Goal: Transaction & Acquisition: Book appointment/travel/reservation

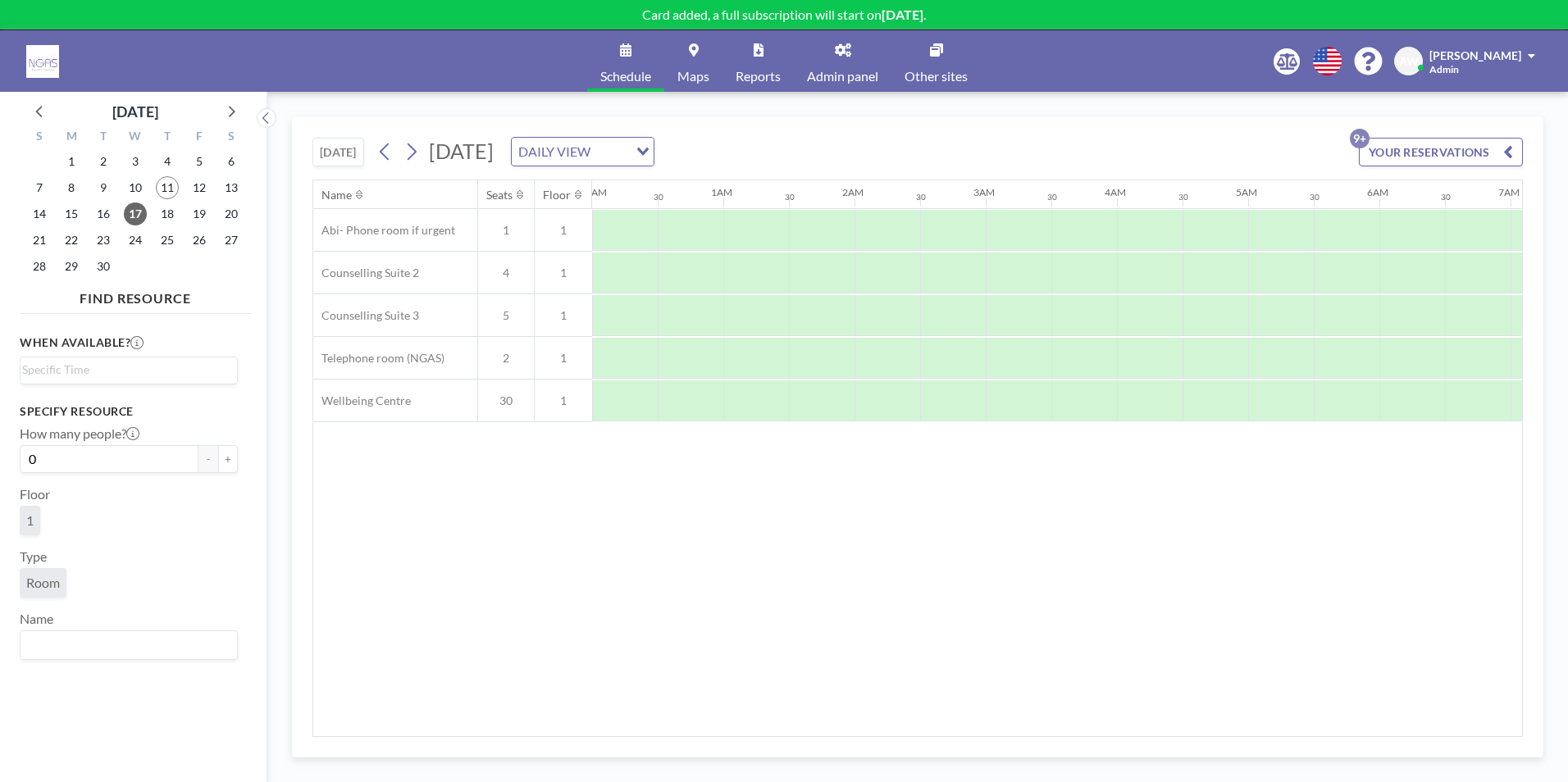
scroll to position [0, 985]
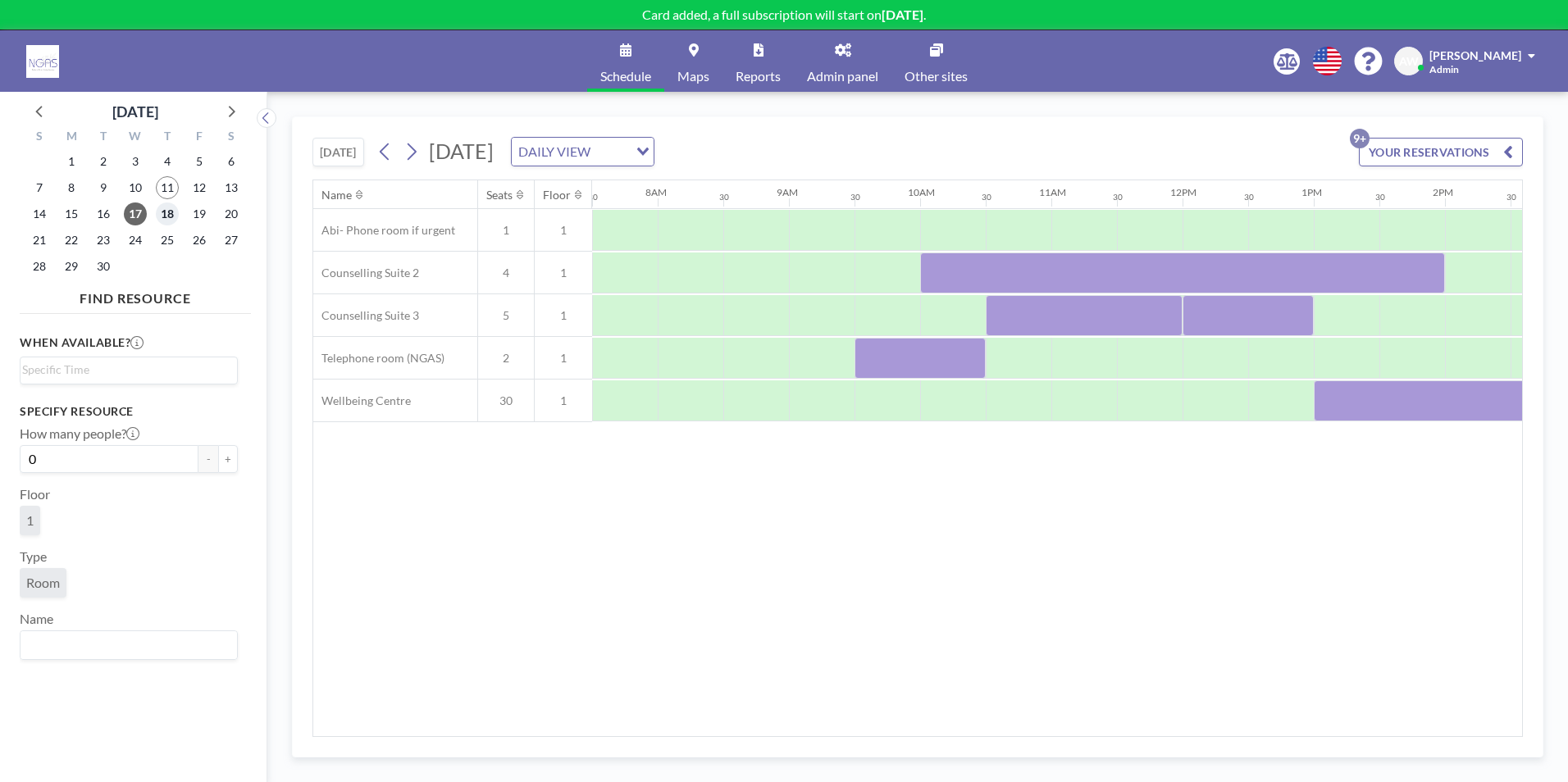
click at [159, 217] on span "18" at bounding box center [167, 214] width 23 height 23
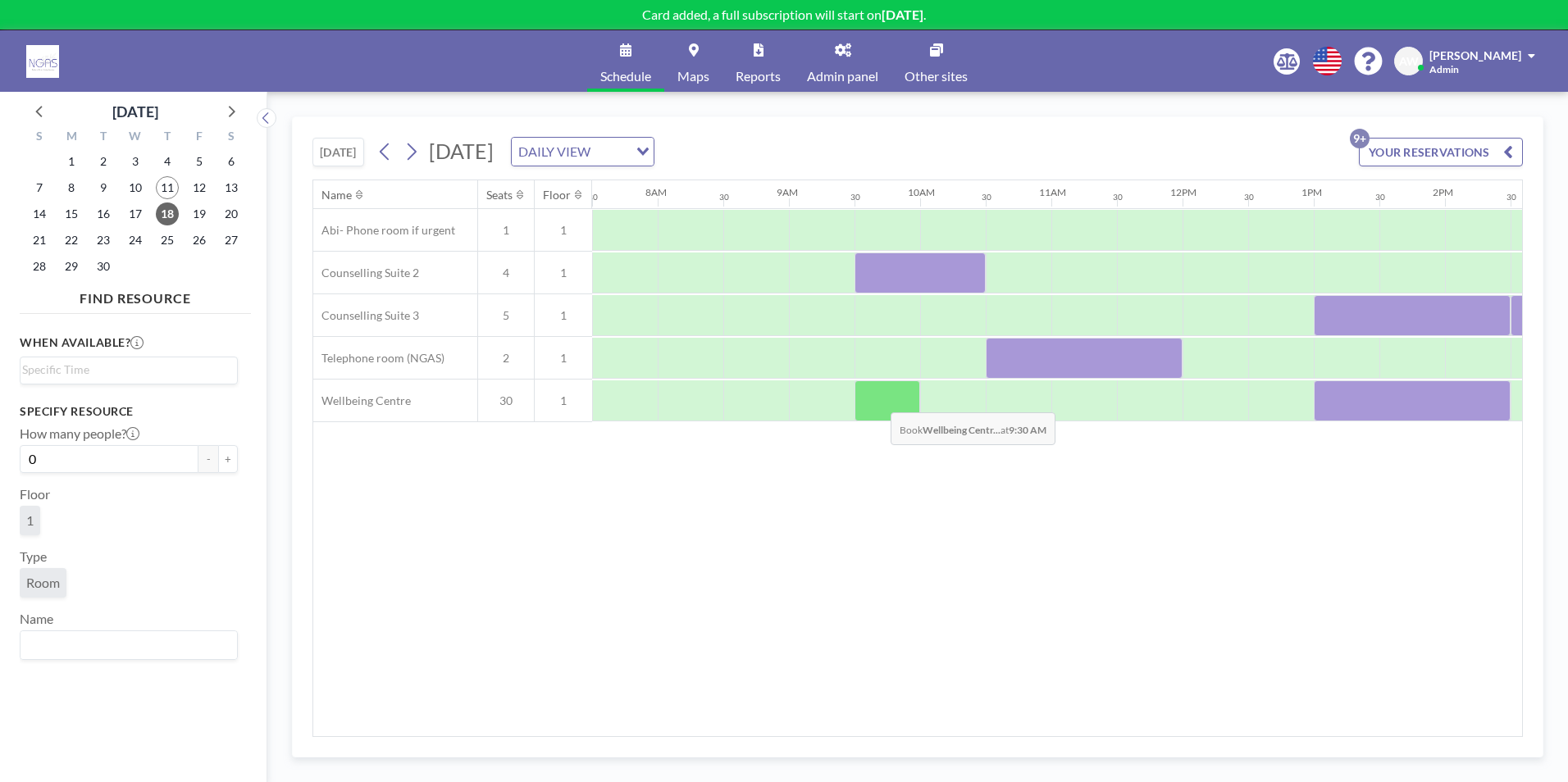
click at [877, 400] on div at bounding box center [888, 401] width 66 height 41
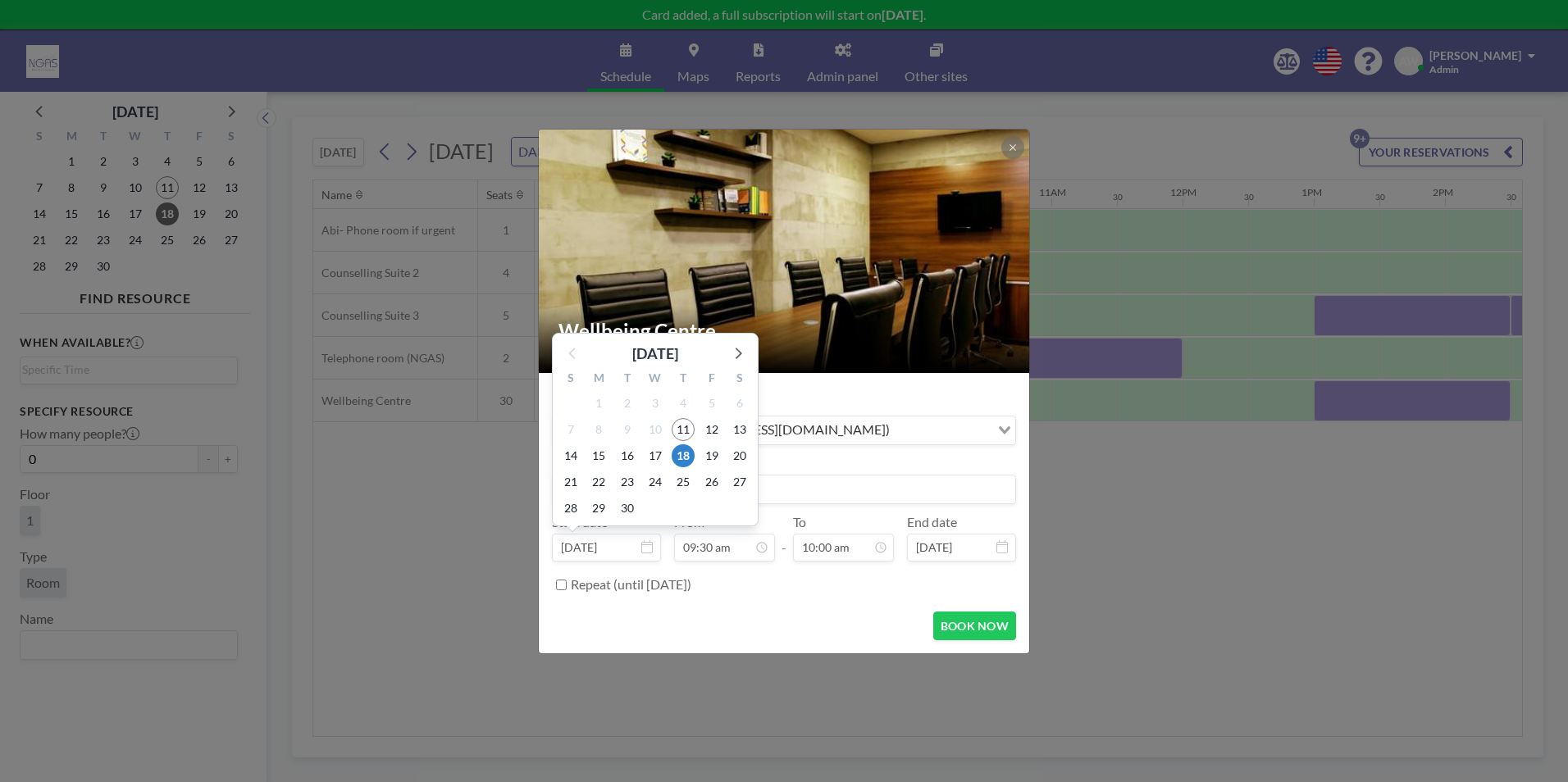
scroll to position [555, 0]
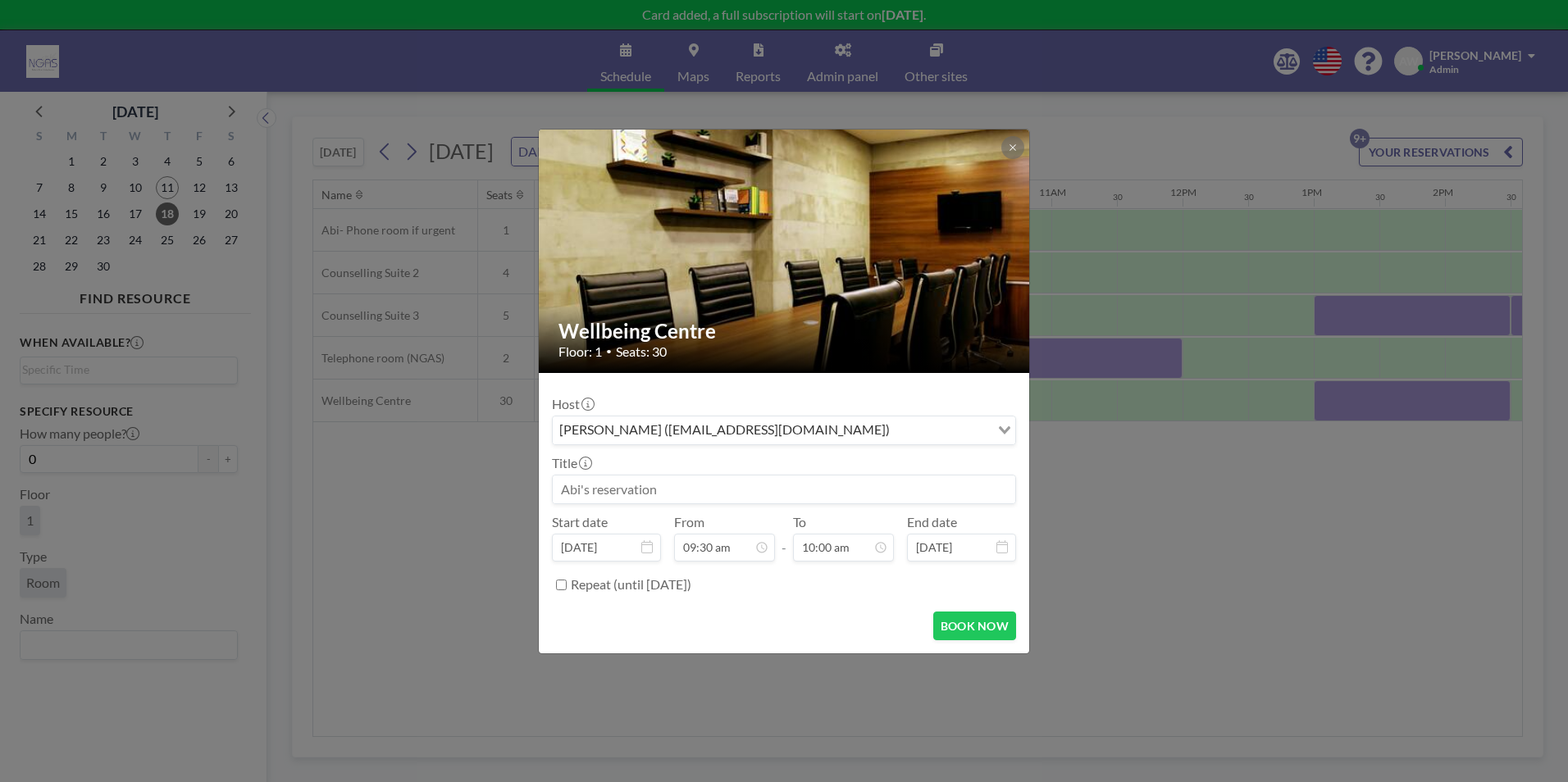
click at [612, 480] on input at bounding box center [784, 490] width 462 height 28
type input "meeting- FSFP"
click at [998, 640] on button "BOOK NOW" at bounding box center [975, 626] width 83 height 29
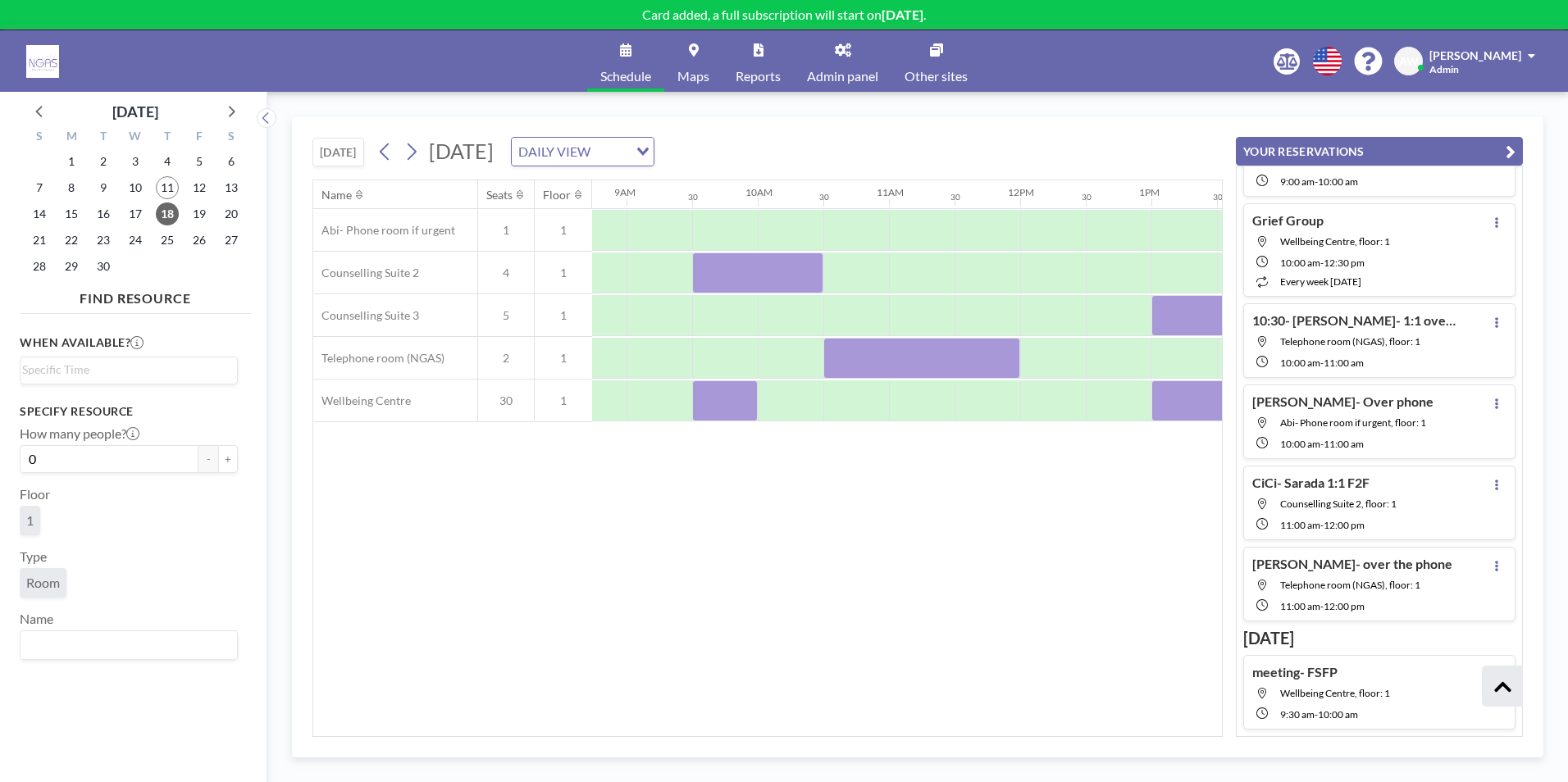
scroll to position [0, 1153]
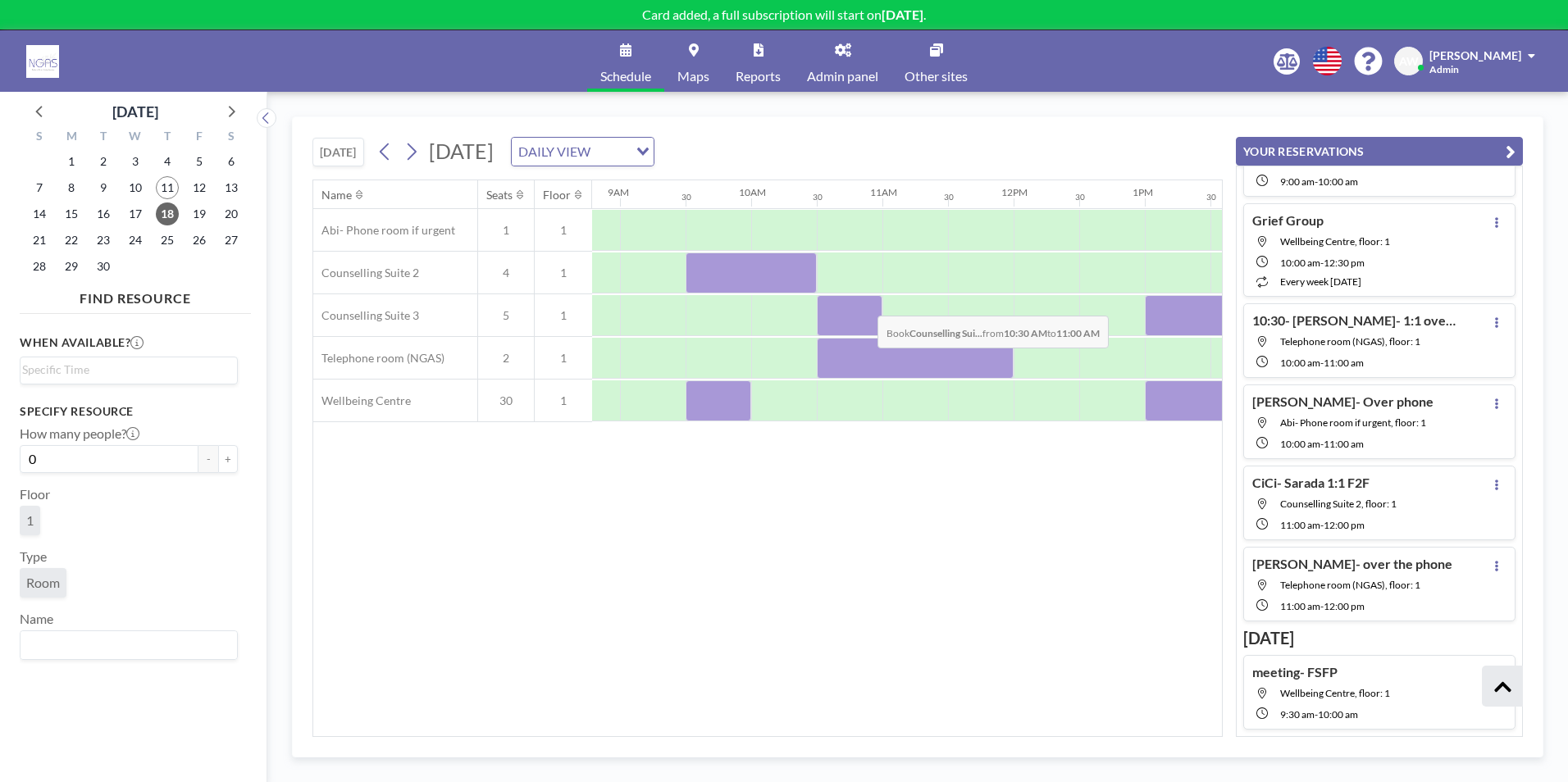
click at [864, 303] on div at bounding box center [850, 315] width 66 height 41
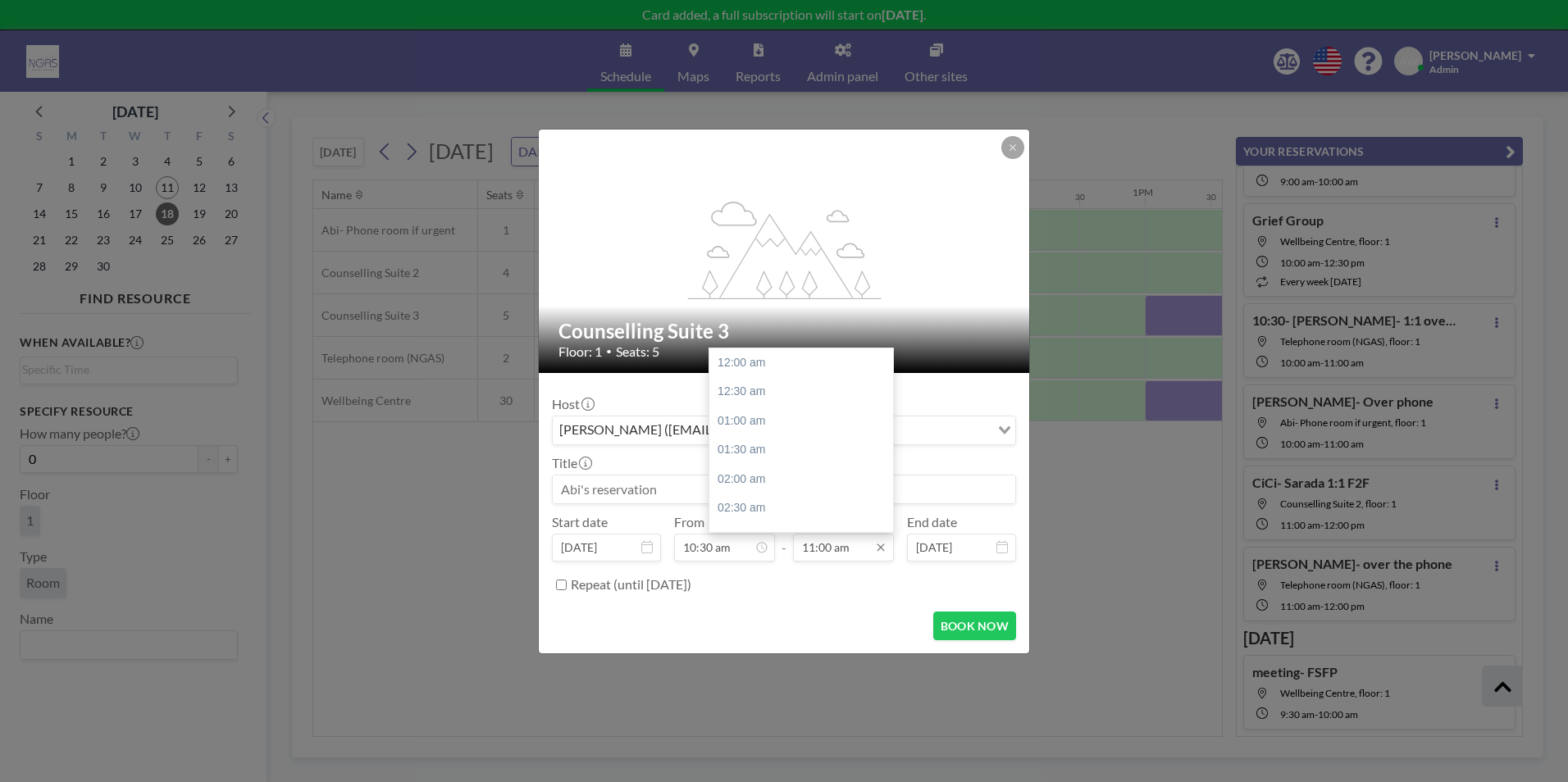
scroll to position [642, 0]
click at [784, 395] on div "11:30 am" at bounding box center [805, 392] width 192 height 30
type input "11:30 am"
click at [717, 494] on input at bounding box center [784, 490] width 462 height 28
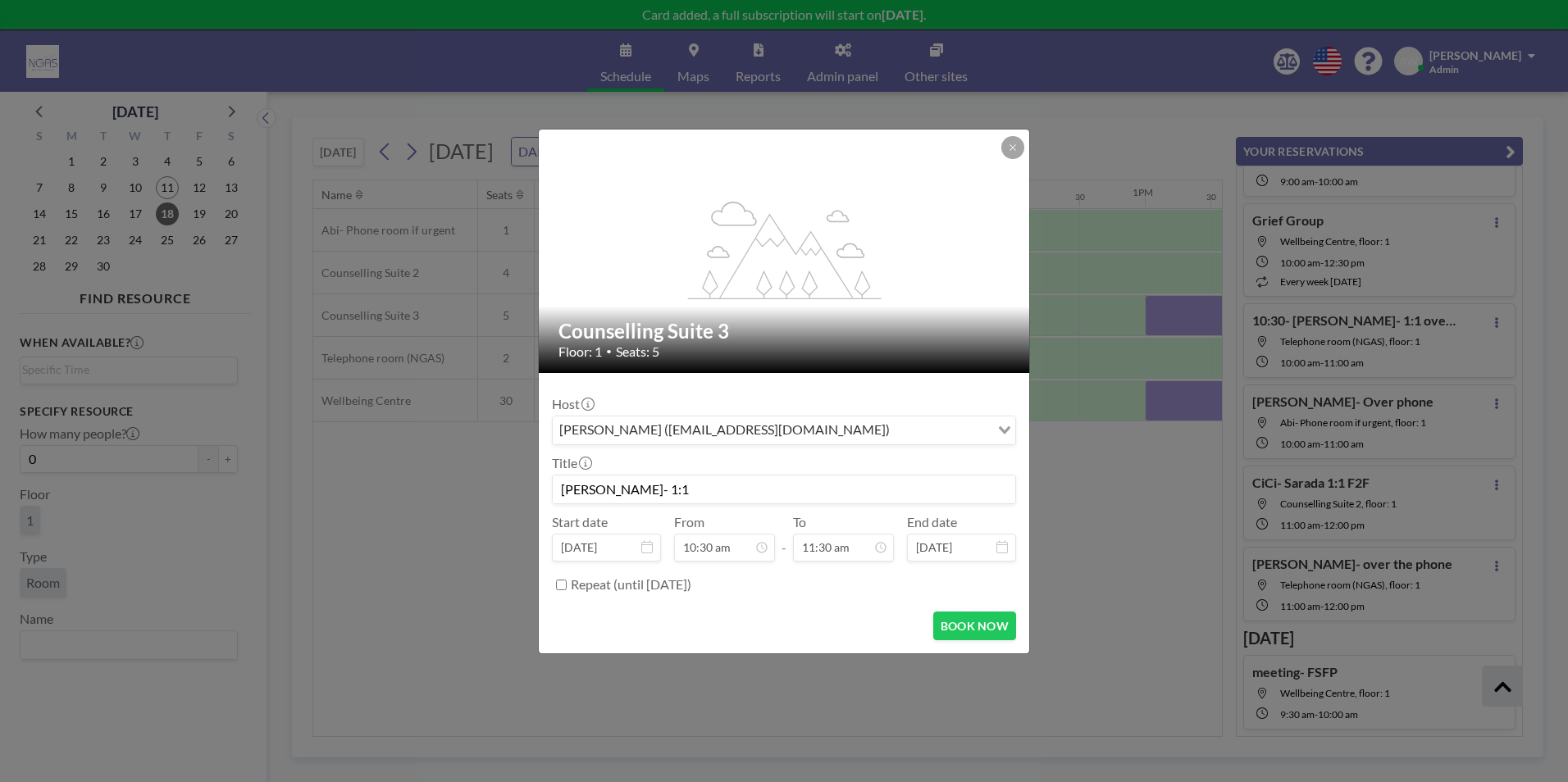
scroll to position [0, 0]
type input "[PERSON_NAME]- 1:1"
click at [1008, 617] on button "BOOK NOW" at bounding box center [975, 626] width 83 height 29
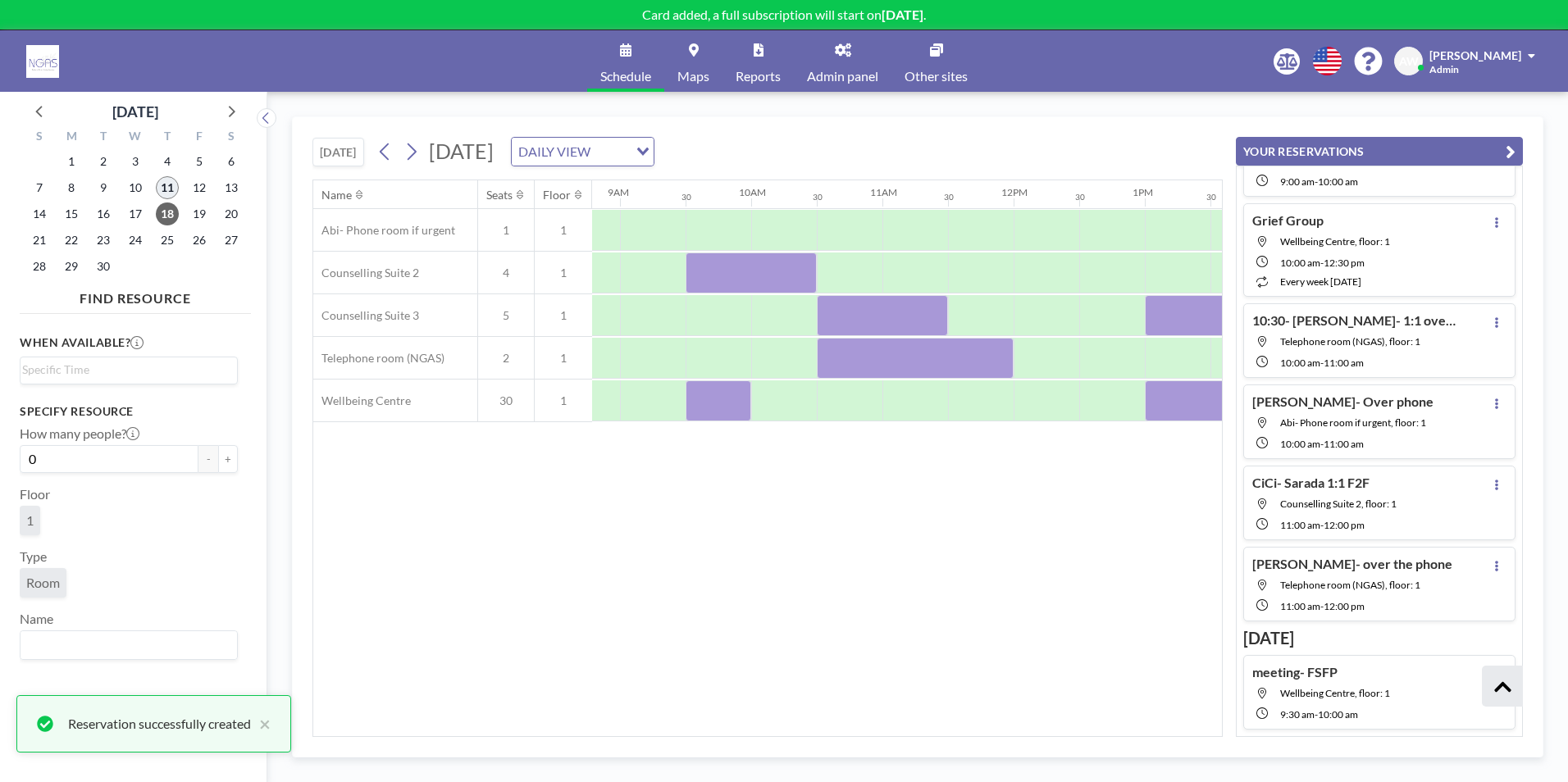
click at [171, 185] on span "11" at bounding box center [167, 188] width 23 height 23
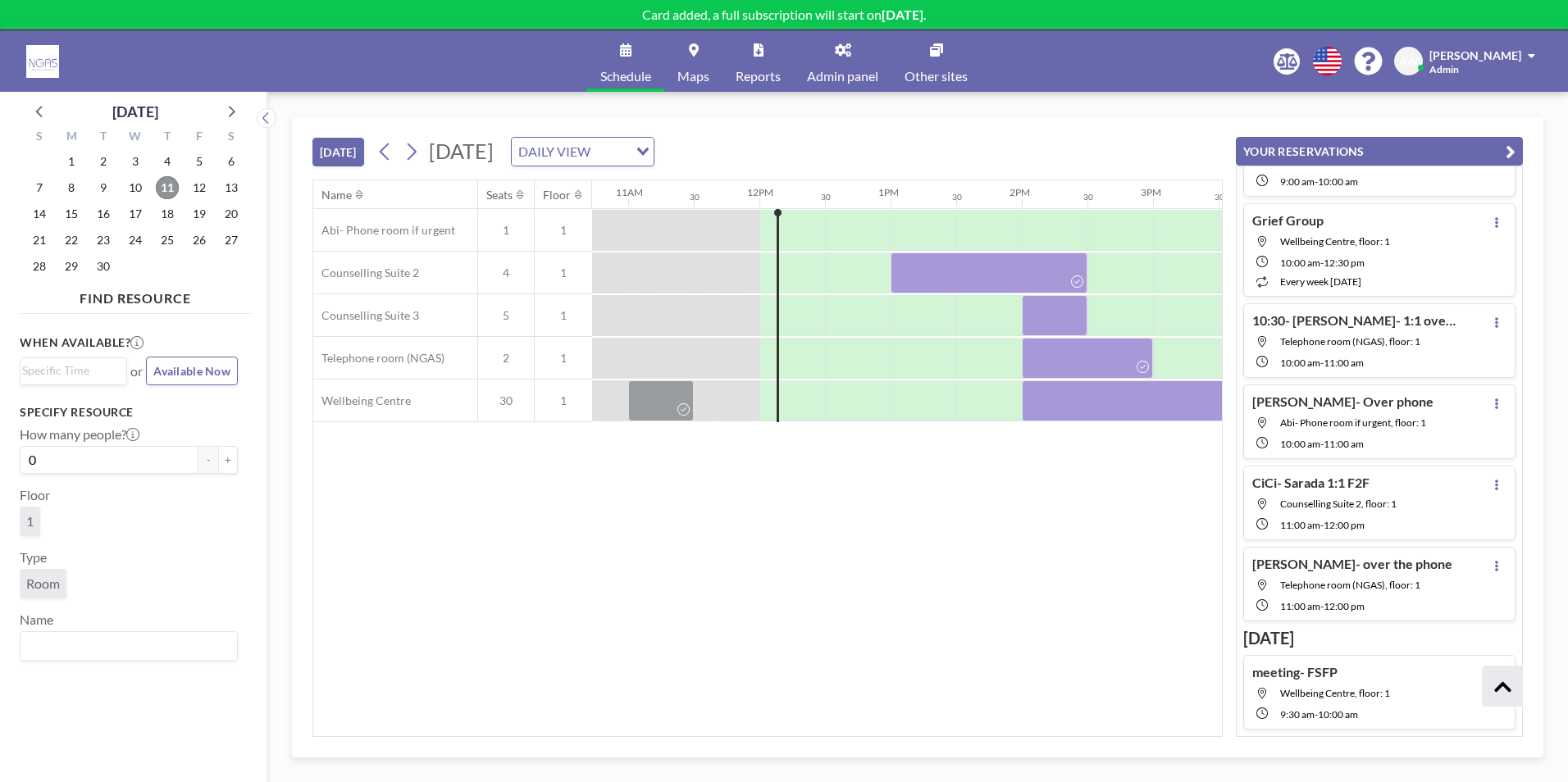
scroll to position [0, 1382]
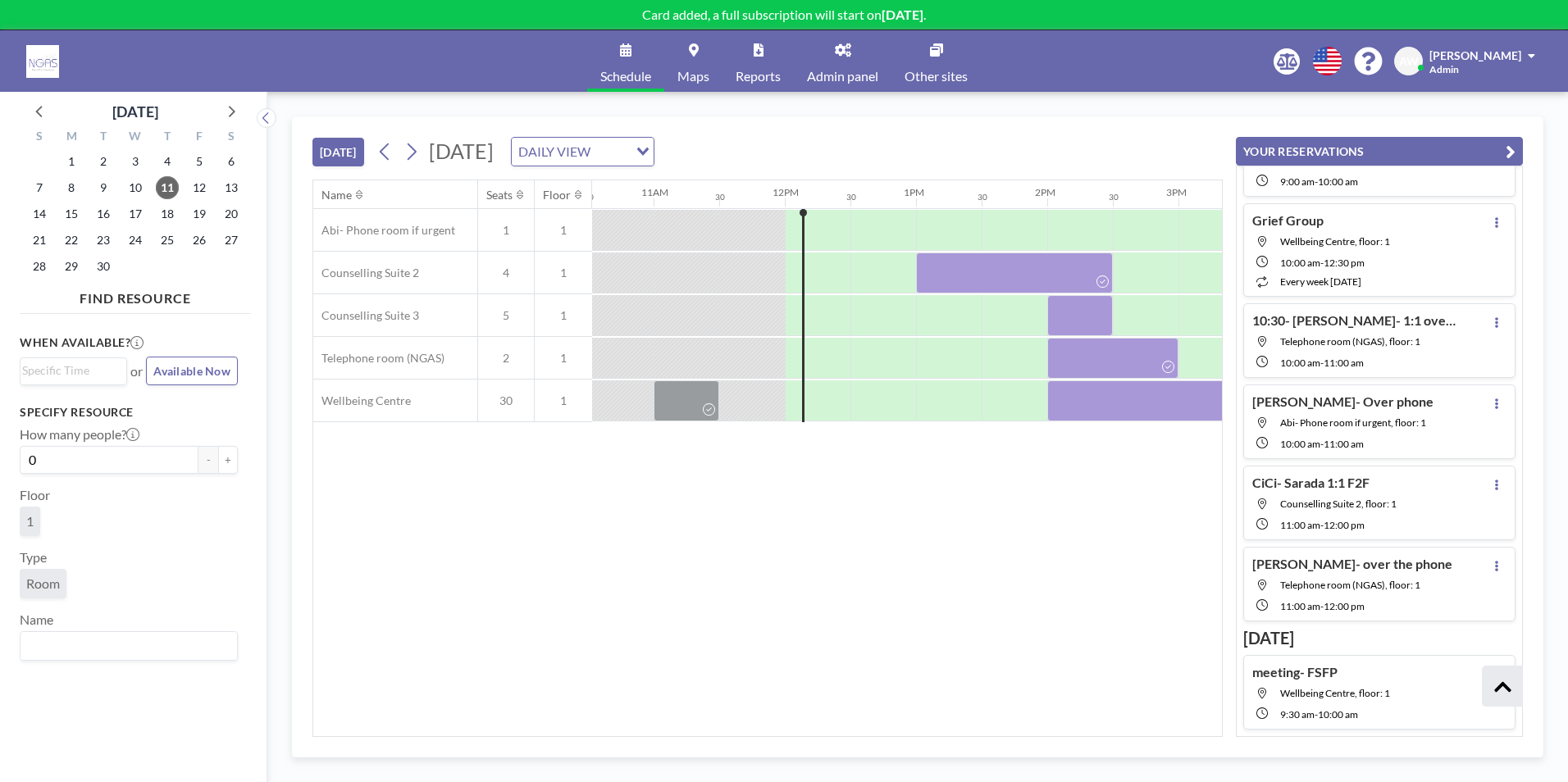
click at [725, 569] on div "Name Seats Floor 12AM 30 1AM 30 2AM 30 3AM 30 4AM 30 5AM 30 6AM 30 7AM 30 8AM 3…" at bounding box center [767, 458] width 909 height 556
